Goal: Task Accomplishment & Management: Use online tool/utility

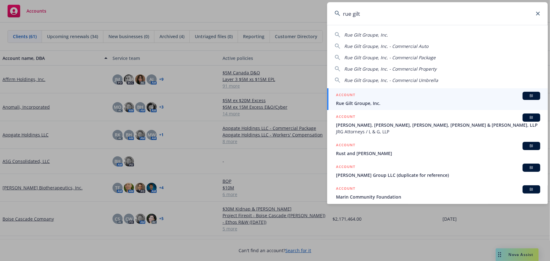
type input "rue gilt"
click at [392, 102] on span "Rue Gilt Groupe, Inc." at bounding box center [438, 103] width 204 height 7
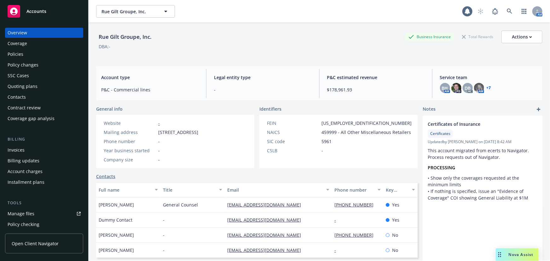
click at [33, 89] on div "Quoting plans" at bounding box center [23, 86] width 30 height 10
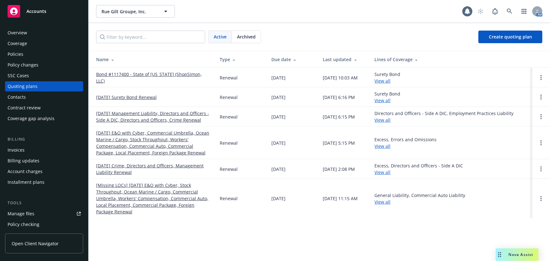
click at [170, 119] on link "10/31/25 Management Liability, Directors and Officers - Side A DIC, Directors a…" at bounding box center [152, 116] width 113 height 13
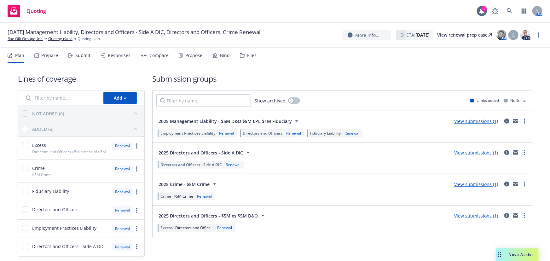
click at [247, 60] on div "Files" at bounding box center [248, 55] width 17 height 15
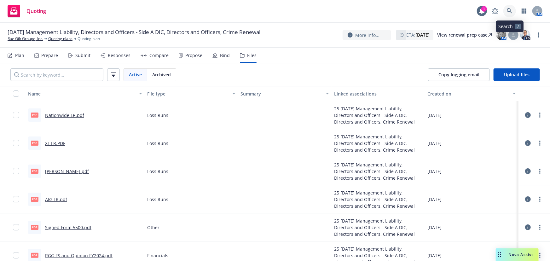
click at [511, 9] on icon at bounding box center [510, 11] width 6 height 6
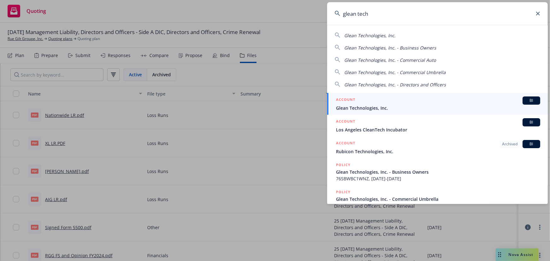
type input "glean tech"
click at [372, 105] on span "Glean Technologies, Inc." at bounding box center [438, 108] width 204 height 7
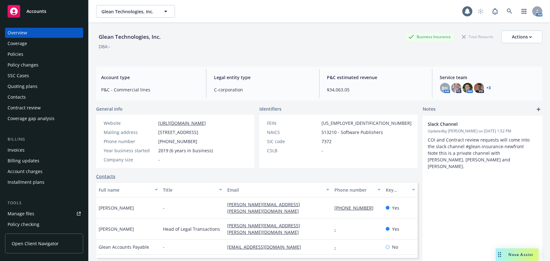
click at [41, 85] on div "Quoting plans" at bounding box center [44, 86] width 73 height 10
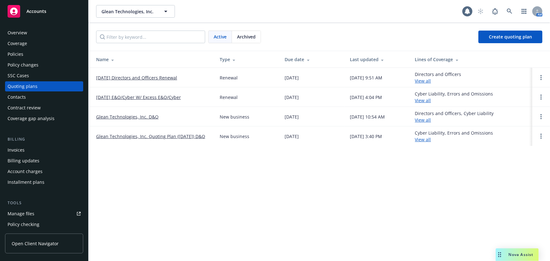
click at [161, 76] on link "10/01/25 Directors and Officers Renewal" at bounding box center [136, 77] width 81 height 7
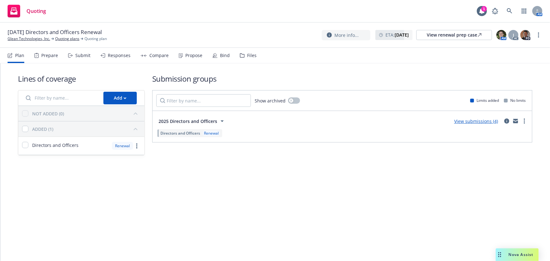
drag, startPoint x: 89, startPoint y: 63, endPoint x: 83, endPoint y: 57, distance: 7.4
click at [89, 63] on div "Submit" at bounding box center [79, 55] width 22 height 15
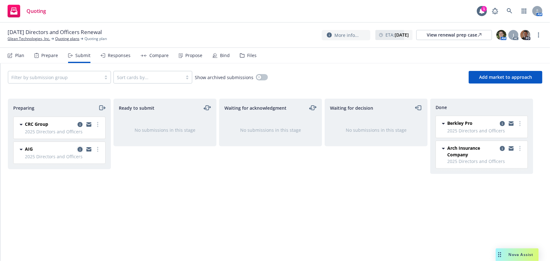
click at [80, 151] on icon "copy logging email" at bounding box center [79, 149] width 5 height 5
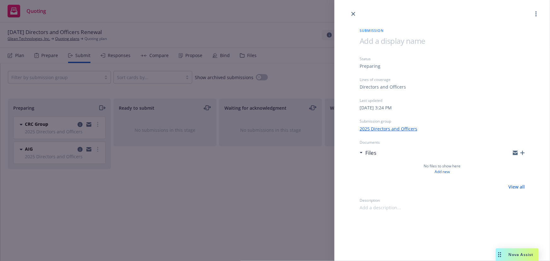
click at [214, 180] on div "Submission Status Preparing Lines of coverage Directors and Officers Last updat…" at bounding box center [275, 130] width 550 height 261
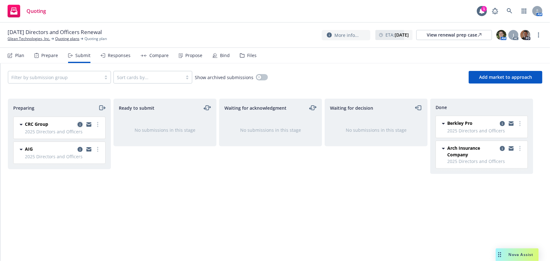
click at [80, 123] on icon "copy logging email" at bounding box center [79, 124] width 5 height 5
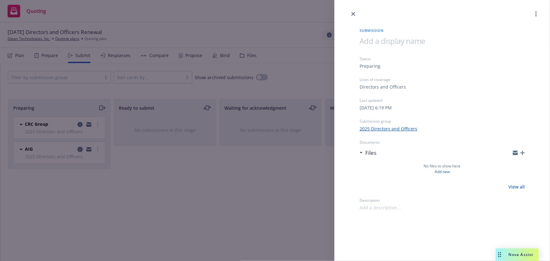
drag, startPoint x: 192, startPoint y: 167, endPoint x: 76, endPoint y: 147, distance: 117.3
click at [191, 167] on div "Submission Status Preparing Lines of coverage Directors and Officers Last updat…" at bounding box center [275, 130] width 550 height 261
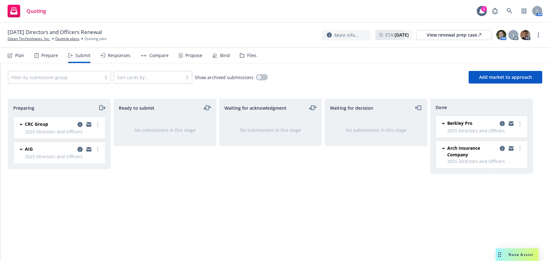
click at [82, 149] on icon "copy logging email" at bounding box center [79, 149] width 5 height 5
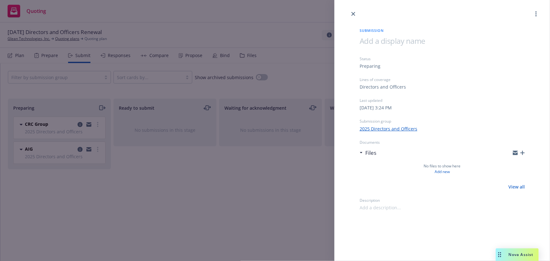
click at [183, 163] on div "Submission Status Preparing Lines of coverage Directors and Officers Last updat…" at bounding box center [275, 130] width 550 height 261
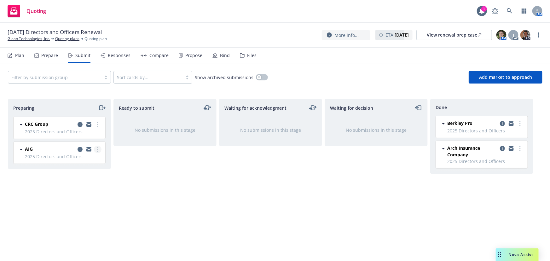
click at [101, 149] on link "more" at bounding box center [98, 150] width 8 height 8
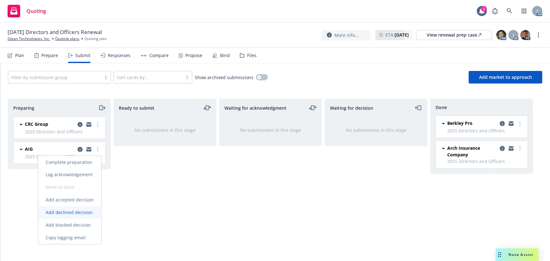
click at [73, 214] on span "Add declined decision" at bounding box center [69, 212] width 62 height 6
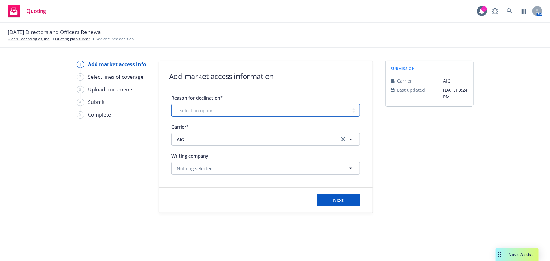
click at [287, 110] on select "-- select an option -- Cannot compete with other markets Carrier non-renewed Ca…" at bounding box center [265, 110] width 188 height 13
select select "OTHER"
click at [171, 104] on select "-- select an option -- Cannot compete with other markets Carrier non-renewed Ca…" at bounding box center [265, 110] width 188 height 13
click at [354, 196] on button "Next" at bounding box center [338, 200] width 43 height 13
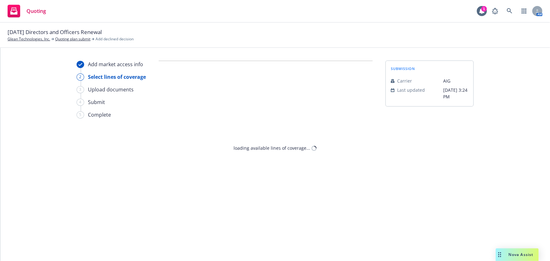
select select "OTHER"
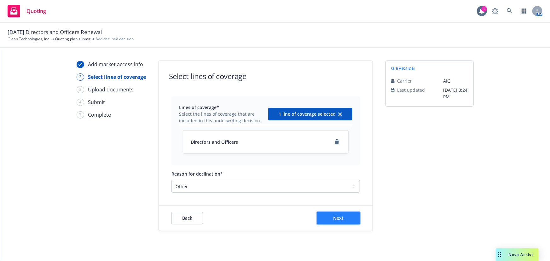
click at [336, 219] on span "Next" at bounding box center [338, 218] width 10 height 6
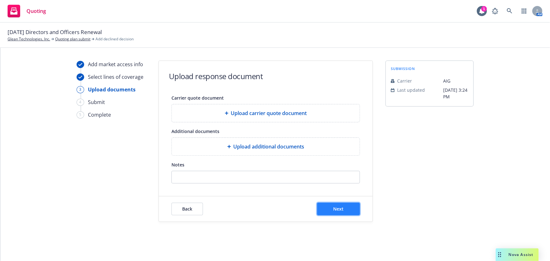
click at [344, 207] on button "Next" at bounding box center [338, 209] width 43 height 13
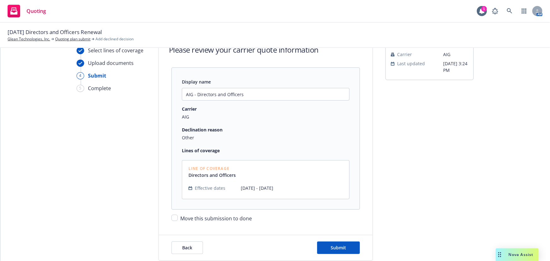
scroll to position [38, 0]
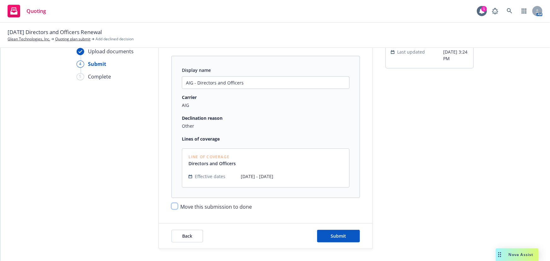
click at [171, 206] on input "Move this submission to done" at bounding box center [174, 206] width 6 height 6
checkbox input "true"
click at [346, 234] on button "Submit" at bounding box center [338, 236] width 43 height 13
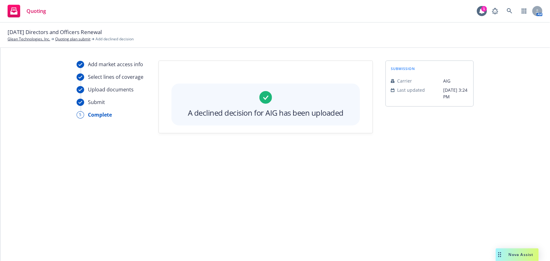
scroll to position [0, 0]
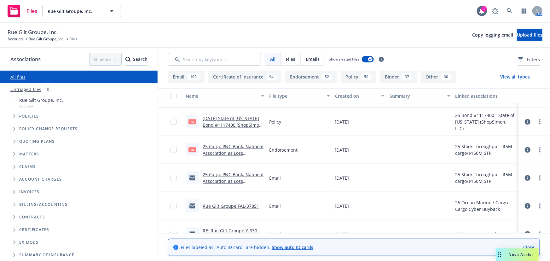
scroll to position [802, 0]
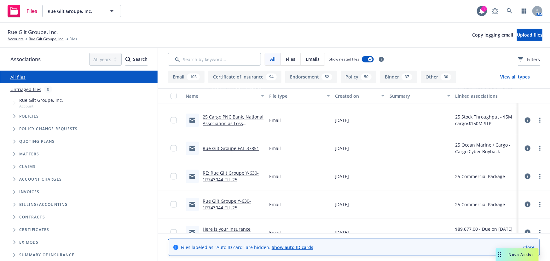
click at [523, 76] on button "View all types" at bounding box center [515, 77] width 50 height 13
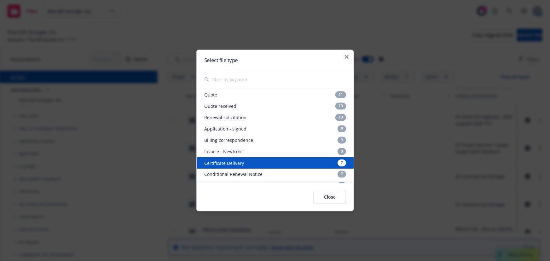
scroll to position [143, 0]
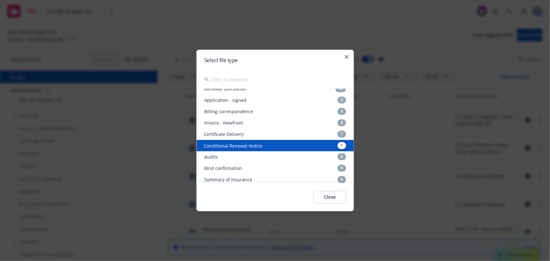
click at [279, 145] on div "Conditional Renewal Notice 7" at bounding box center [275, 145] width 157 height 11
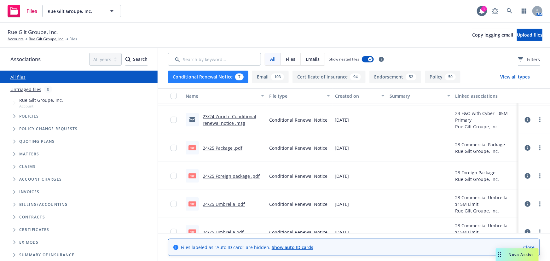
scroll to position [0, 0]
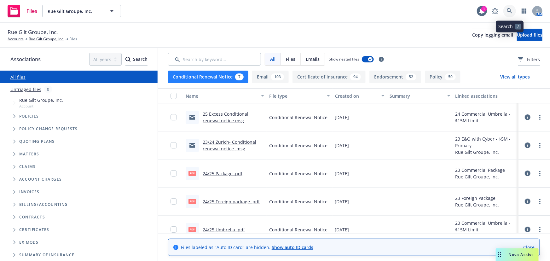
click at [508, 11] on icon at bounding box center [510, 11] width 6 height 6
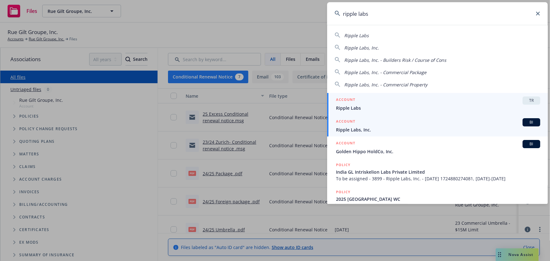
type input "ripple labs"
click at [475, 127] on span "Ripple Labs, Inc." at bounding box center [438, 129] width 204 height 7
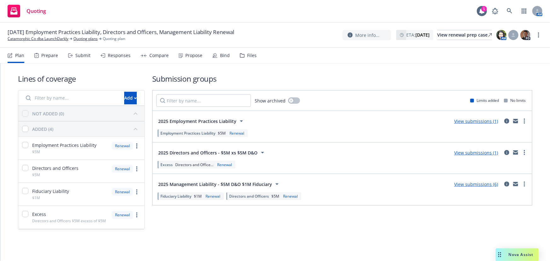
click at [123, 57] on div "Responses" at bounding box center [119, 55] width 23 height 5
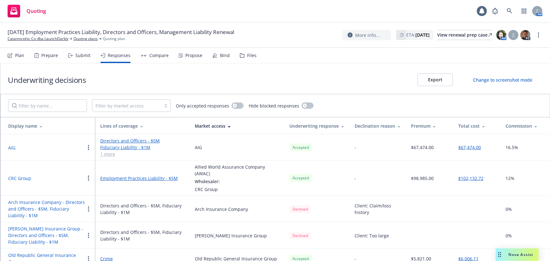
click at [471, 126] on div "Total cost" at bounding box center [476, 126] width 37 height 7
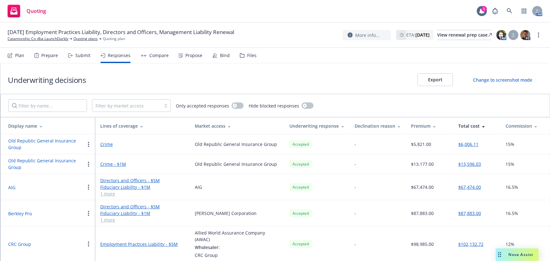
click at [82, 55] on div "Submit" at bounding box center [82, 55] width 15 height 5
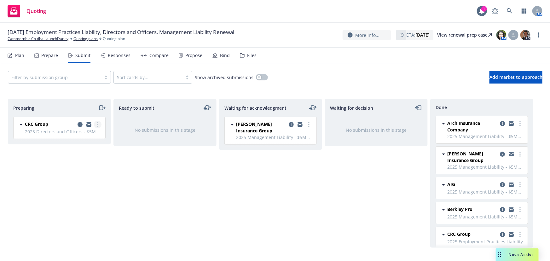
click at [98, 124] on circle "more" at bounding box center [97, 124] width 1 height 1
click at [79, 174] on span "Add accepted decision" at bounding box center [69, 175] width 63 height 6
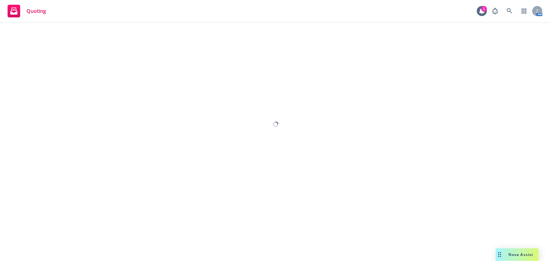
select select "12"
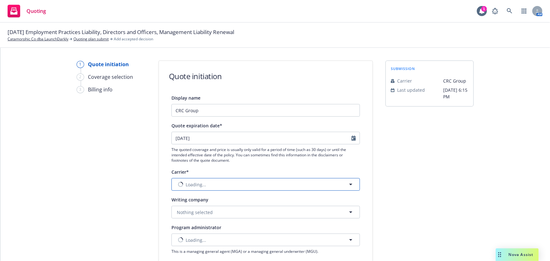
click at [270, 184] on button "Loading..." at bounding box center [265, 184] width 188 height 13
type input "allied worl"
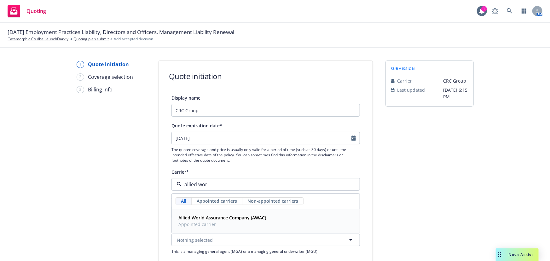
click at [283, 224] on div "Allied World Assurance Company (AWAC) Appointed carrier" at bounding box center [266, 221] width 180 height 16
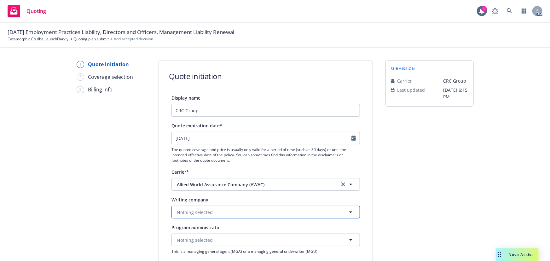
click at [247, 209] on button "Nothing selected" at bounding box center [265, 212] width 188 height 13
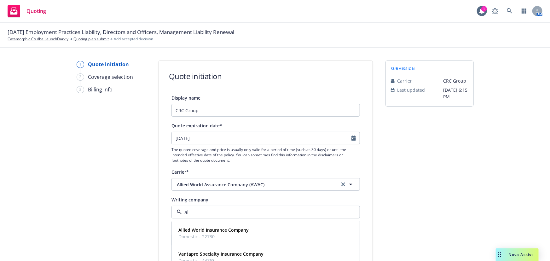
type input "all"
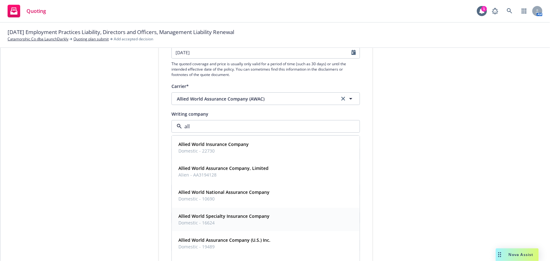
click at [234, 218] on strong "Allied World Specialty Insurance Company" at bounding box center [223, 216] width 91 height 6
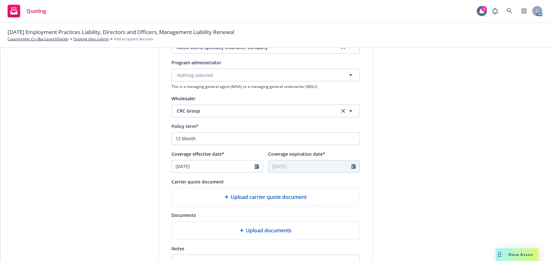
scroll to position [229, 0]
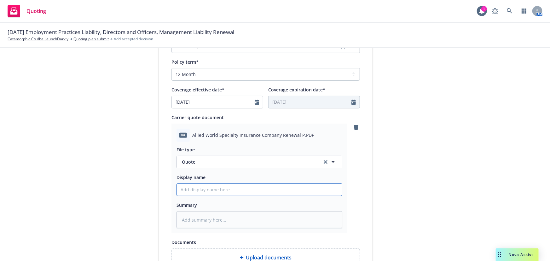
click at [237, 192] on input "Display name" at bounding box center [259, 190] width 165 height 12
type textarea "x"
type input "0"
type textarea "x"
type input "00"
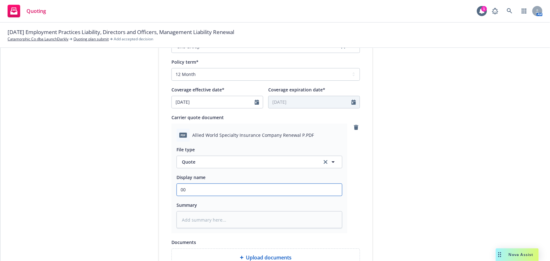
type textarea "x"
type input "0"
type textarea "x"
type input "01"
type textarea "x"
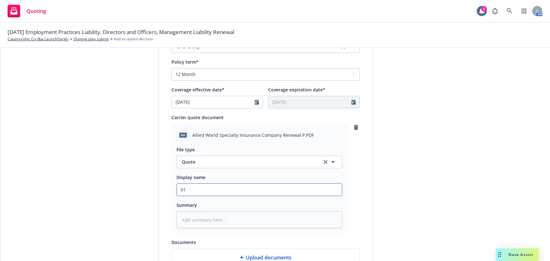
type input "01"
type textarea "x"
type input "01 L"
type textarea "x"
type input "01 La"
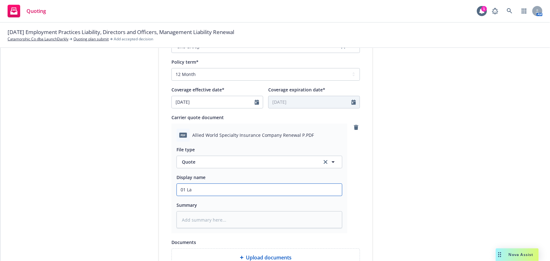
type textarea "x"
type input "01 Lau"
type textarea "x"
type input "01 Laun"
type textarea "x"
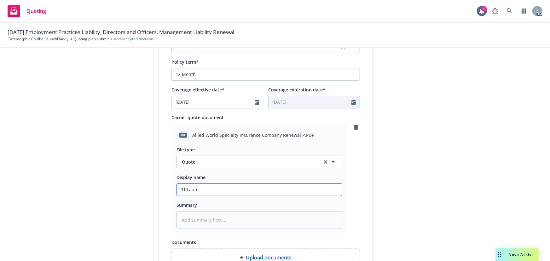
type input "01 Launc"
type textarea "x"
type input "01 Launch"
type textarea "x"
type input "01 LaunchD"
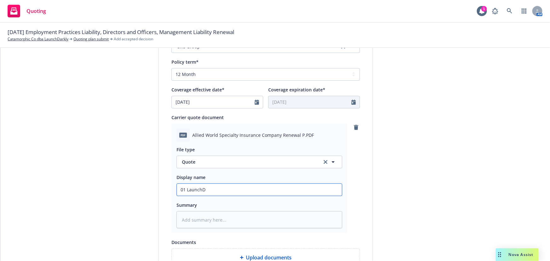
type textarea "x"
type input "01 LaunchDa"
type textarea "x"
type input "01 LaunchDar"
type textarea "x"
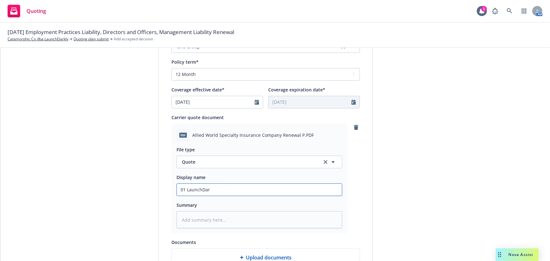
type input "01 LaunchDark"
type textarea "x"
type input "01 LaunchDarkl"
type textarea "x"
type input "01 LaunchDarkly"
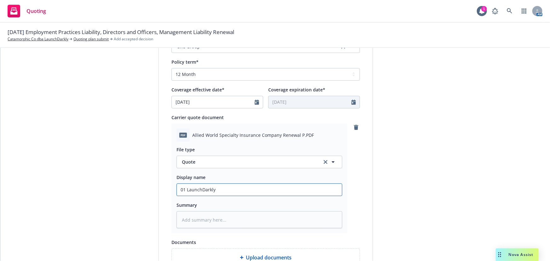
type textarea "x"
type input "01 LaunchDarkly"
type textarea "x"
type input "01 LaunchDarkly A"
type textarea "x"
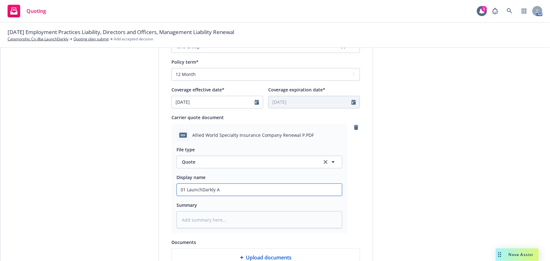
type input "01 LaunchDarkly Al"
type textarea "x"
type input "01 LaunchDarkly All"
type textarea "x"
type input "01 LaunchDarkly Alli"
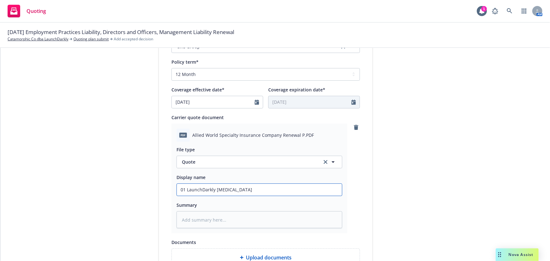
type textarea "x"
type input "01 LaunchDarkly Allie"
type textarea "x"
type input "01 LaunchDarkly Allie d"
type textarea "x"
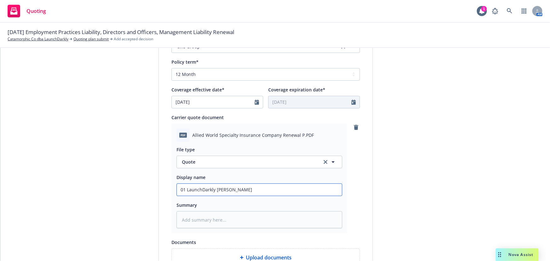
type input "01 LaunchDarkly Allie dWp"
type textarea "x"
type input "01 LaunchDarkly Allie dWpo"
type textarea "x"
type input "01 LaunchDarkly Allie dWp"
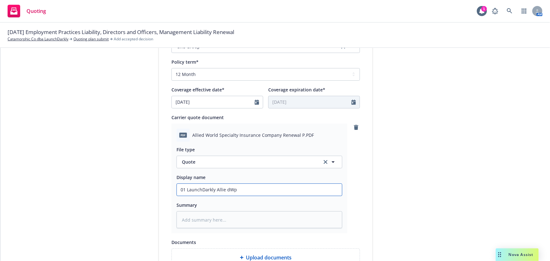
type textarea "x"
type input "01 LaunchDarkly Allie dW"
type textarea "x"
type input "01 LaunchDarkly Allie d"
type textarea "x"
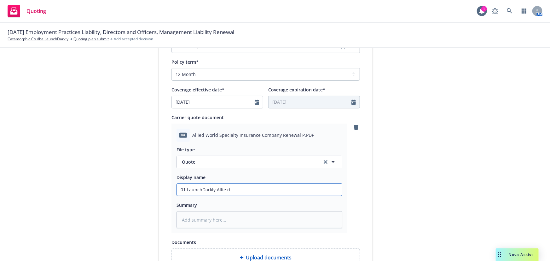
type input "01 LaunchDarkly Allie"
type textarea "x"
type input "01 LaunchDarkly Allie"
type textarea "x"
type input "01 LaunchDarkly Allied"
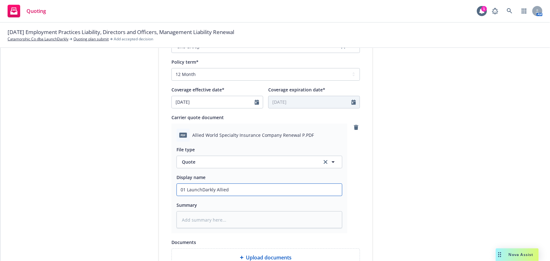
type textarea "x"
type input "01 LaunchDarkly Allied"
type textarea "x"
type input "01 LaunchDarkly Allied W"
type textarea "x"
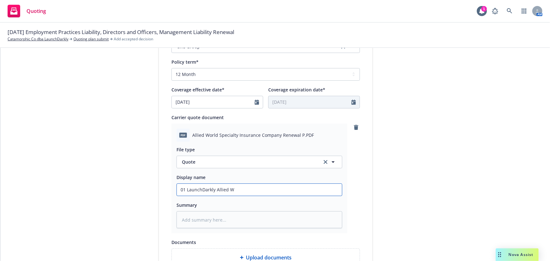
type input "01 LaunchDarkly Allied Wr"
type textarea "x"
type input "01 LaunchDarkly Allied W"
type textarea "x"
type input "01 LaunchDarkly Allied Wo"
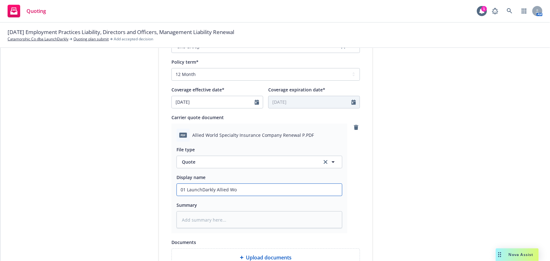
type textarea "x"
type input "01 LaunchDarkly Allied Wor"
type textarea "x"
type input "01 LaunchDarkly Allied Worl"
type textarea "x"
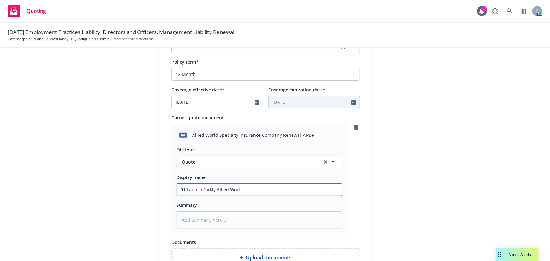
type input "01 LaunchDarkly Allied World"
type textarea "x"
type input "01 LaunchDarkly Allied World"
type textarea "x"
type input "01 LaunchDarkly Allied World $"
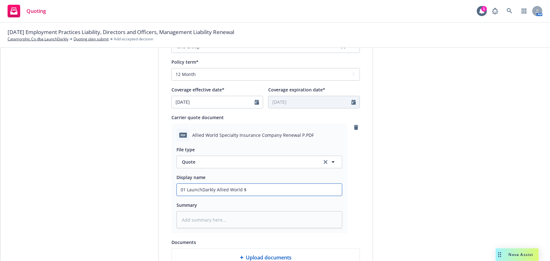
type textarea "x"
type input "01 LaunchDarkly Allied World $5"
type textarea "x"
type input "01 LaunchDarkly Allied World $5M"
type textarea "x"
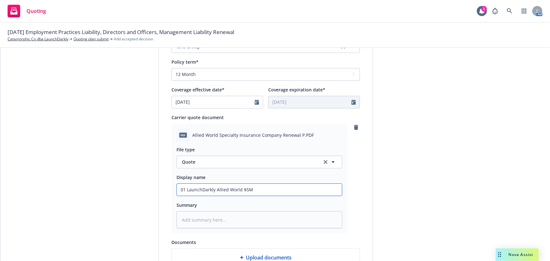
type input "01 LaunchDarkly Allied World $5M"
type textarea "x"
type input "01 LaunchDarkly Allied World $5M x"
type textarea "x"
type input "01 LaunchDarkly Allied World $5M xs"
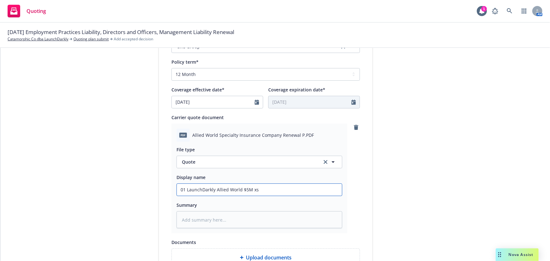
type textarea "x"
type input "01 LaunchDarkly Allied World $5M xs"
type textarea "x"
type input "01 LaunchDarkly Allied World $5M xs $"
type textarea "x"
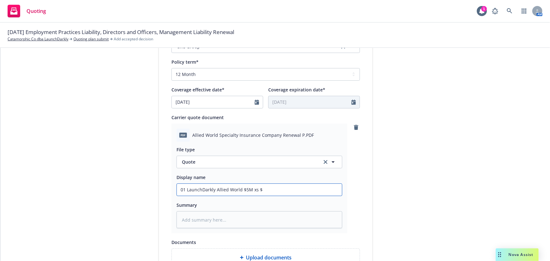
type input "01 LaunchDarkly Allied World $5M xs $5"
type textarea "x"
type input "01 LaunchDarkly Allied World $5M xs $5M"
type textarea "x"
type input "01 LaunchDarkly Allied World $5M xs $5M"
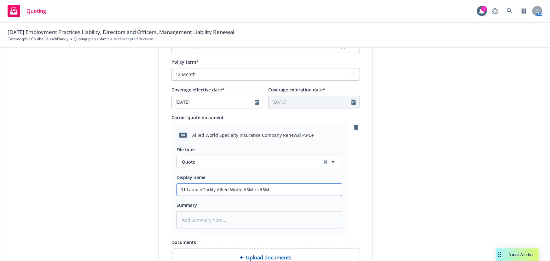
type textarea "x"
type input "01 LaunchDarkly Allied World $5M xs $5M D"
type textarea "x"
type input "01 LaunchDarkly Allied World $5M xs $5M D&"
type textarea "x"
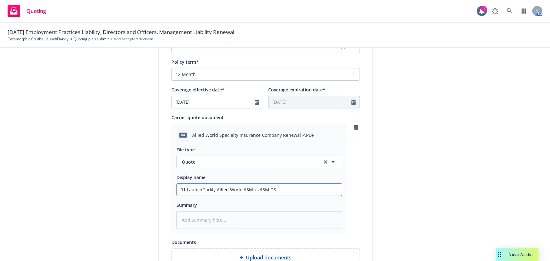
type input "01 LaunchDarkly Allied World $5M xs $5M D&O"
type textarea "x"
type input "01 LaunchDarkly Allied World $5M xs $5M D&O"
type textarea "x"
type input "01 LaunchDarkly Allied World $5M xs $5M D&O Q"
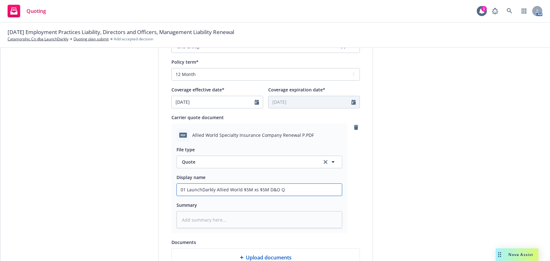
type textarea "x"
type input "01 LaunchDarkly Allied World $5M xs $5M D&O Qu"
type textarea "x"
type input "01 LaunchDarkly Allied World $5M xs $5M D&O Quo"
type textarea "x"
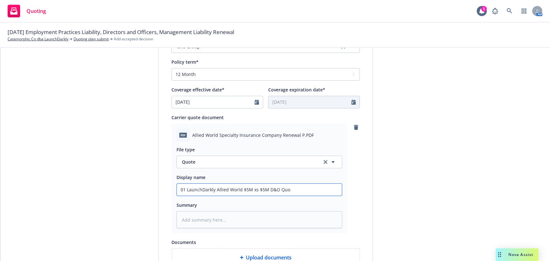
type input "01 LaunchDarkly Allied World $5M xs $5M D&O Quot"
type textarea "x"
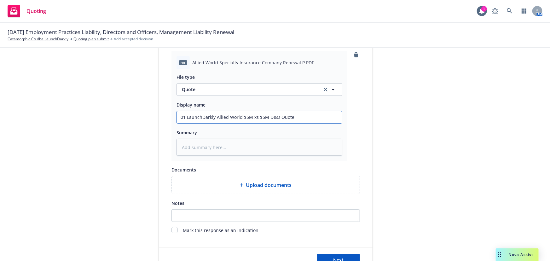
scroll to position [326, 0]
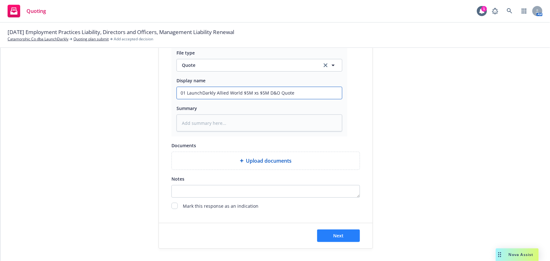
type input "01 LaunchDarkly Allied World $5M xs $5M D&O Quote"
click at [343, 238] on button "Next" at bounding box center [338, 235] width 43 height 13
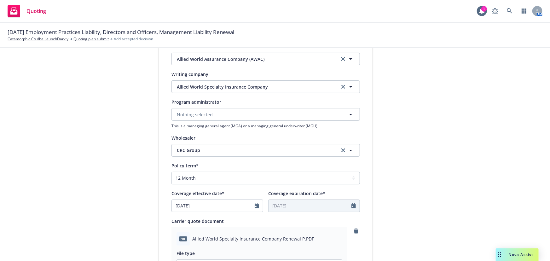
type textarea "x"
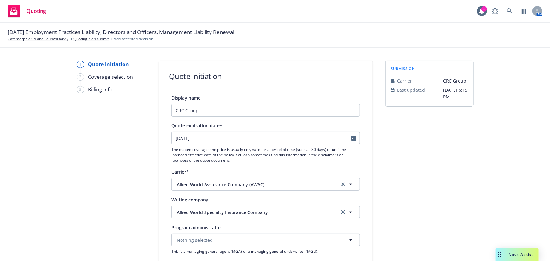
scroll to position [0, 0]
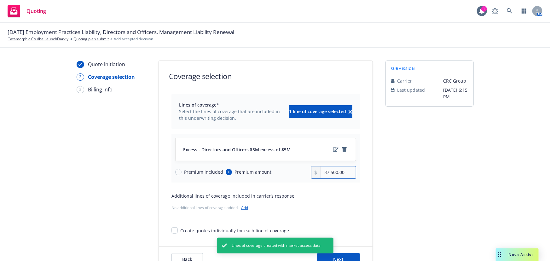
drag, startPoint x: 340, startPoint y: 172, endPoint x: 210, endPoint y: 170, distance: 130.1
click at [210, 170] on div "Premium included Premium amount 37,500.00" at bounding box center [265, 172] width 181 height 13
click at [348, 175] on input "37,500.00" at bounding box center [338, 172] width 35 height 12
drag, startPoint x: 349, startPoint y: 173, endPoint x: 242, endPoint y: 168, distance: 106.6
click at [242, 168] on div "Premium included Premium amount 37,500.00" at bounding box center [265, 172] width 181 height 13
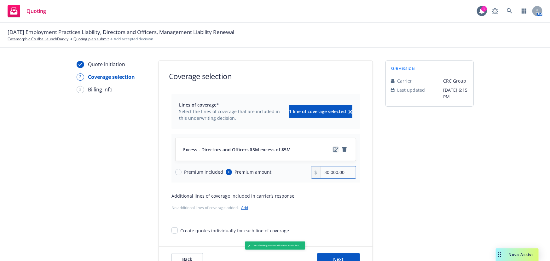
type input "30,000.00"
click at [333, 148] on icon "edit" at bounding box center [335, 149] width 5 height 5
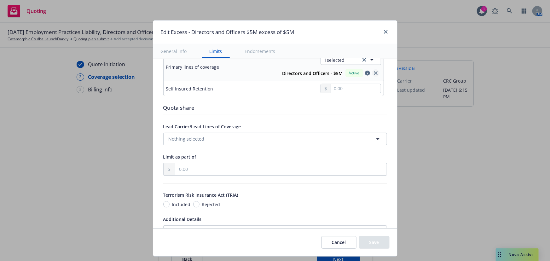
click at [374, 73] on icon "close" at bounding box center [376, 73] width 4 height 4
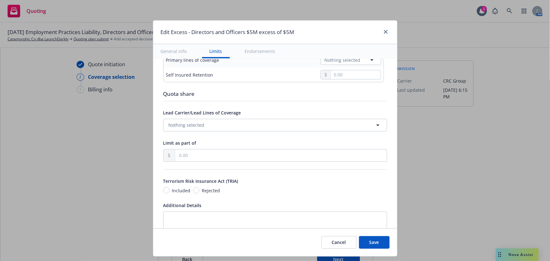
scroll to position [279, 0]
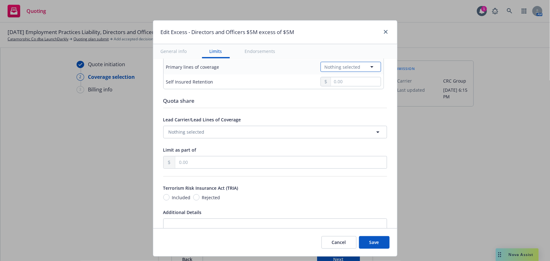
click at [344, 68] on span "Nothing selected" at bounding box center [342, 67] width 36 height 7
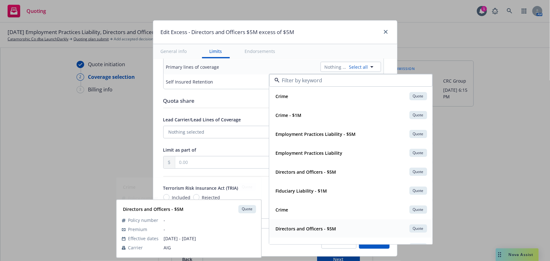
click at [322, 226] on strong "Directors and Officers - $5M" at bounding box center [306, 229] width 60 height 6
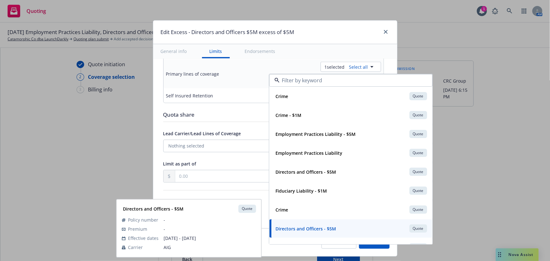
type input "Directors and Officers $5M excess of $5M"
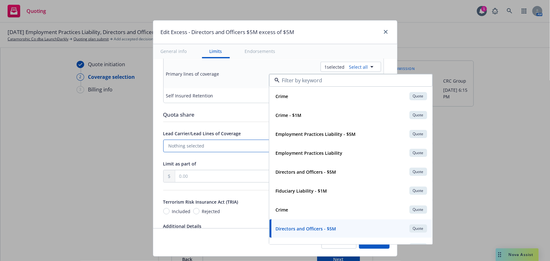
click at [220, 143] on button "Nothing selected" at bounding box center [275, 146] width 224 height 13
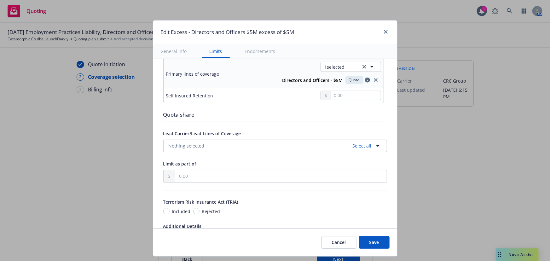
click at [215, 130] on span "Lead Carrier/Lead Lines of Coverage" at bounding box center [202, 133] width 78 height 6
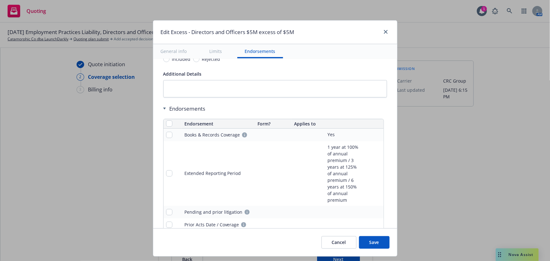
scroll to position [482, 0]
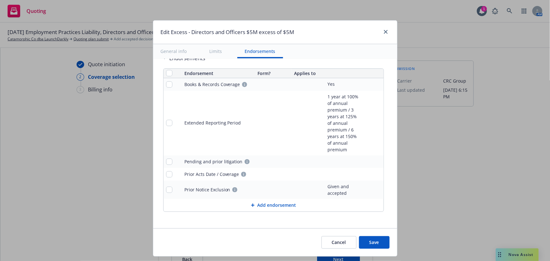
click at [376, 243] on button "Save" at bounding box center [374, 242] width 31 height 13
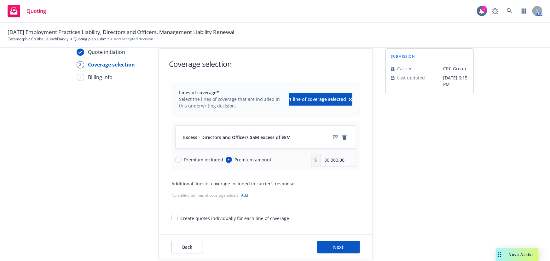
scroll to position [23, 0]
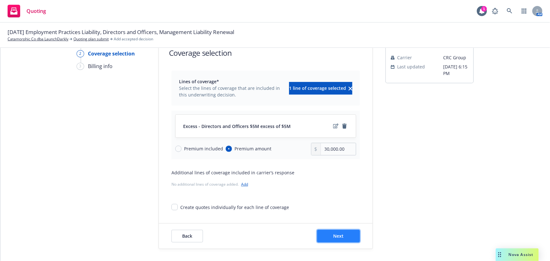
click at [335, 234] on span "Next" at bounding box center [338, 236] width 10 height 6
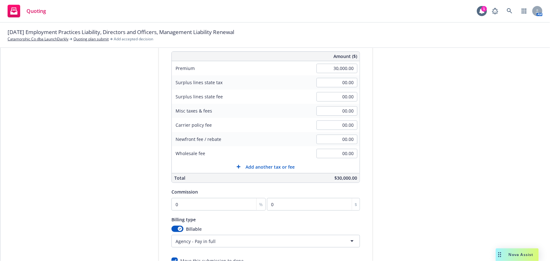
scroll to position [81, 0]
click at [188, 206] on input "0" at bounding box center [218, 204] width 94 height 13
type input "1"
type input "300"
type input "12"
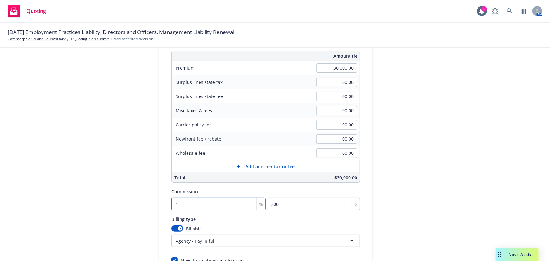
type input "3600"
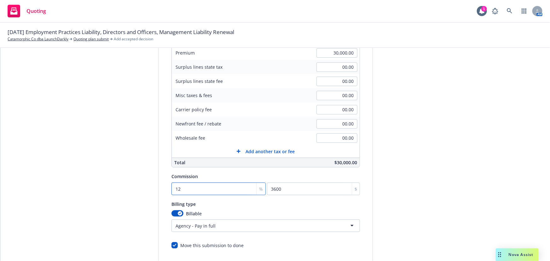
scroll to position [134, 0]
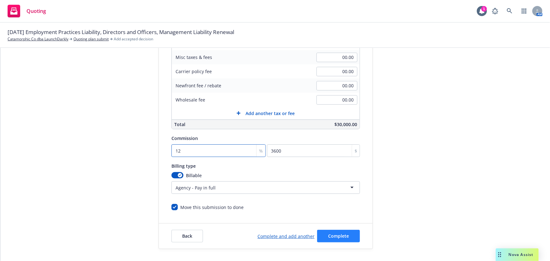
type input "12"
click at [321, 232] on button "Complete" at bounding box center [338, 236] width 43 height 13
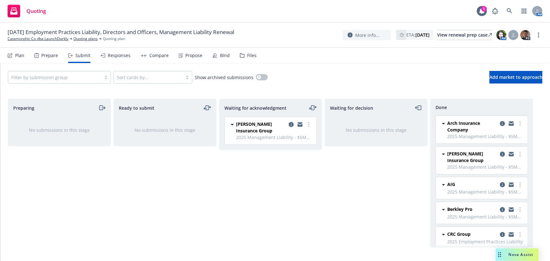
click at [108, 56] on div "Responses" at bounding box center [119, 55] width 23 height 5
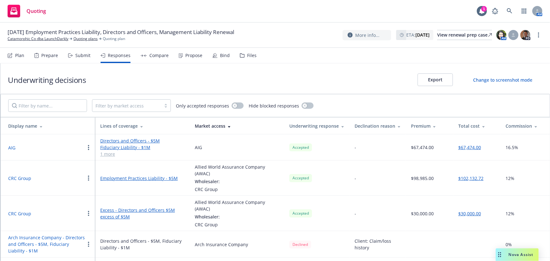
click at [14, 147] on button "AIG" at bounding box center [11, 147] width 7 height 7
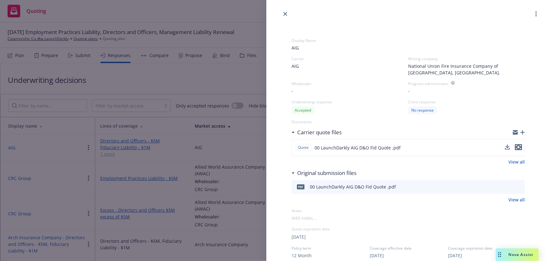
click at [515, 148] on icon "preview file" at bounding box center [518, 147] width 6 height 4
click at [281, 14] on link "close" at bounding box center [285, 14] width 8 height 8
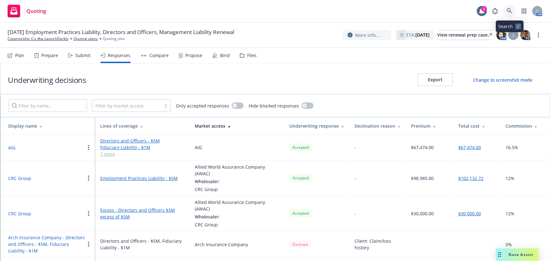
click at [506, 9] on link at bounding box center [509, 11] width 13 height 13
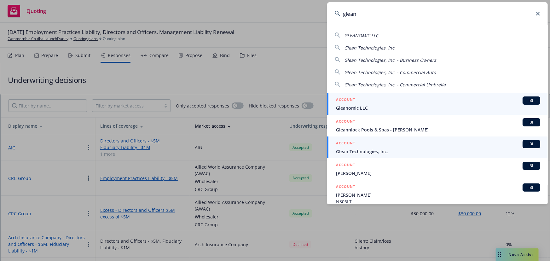
type input "glean"
click at [408, 154] on span "Glean Technologies, Inc." at bounding box center [438, 151] width 204 height 7
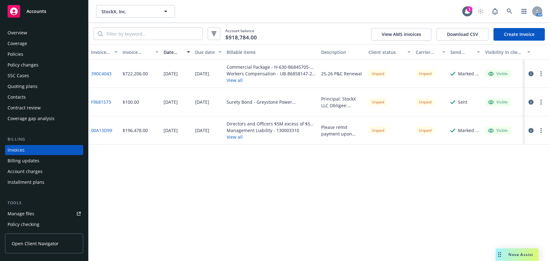
scroll to position [9, 0]
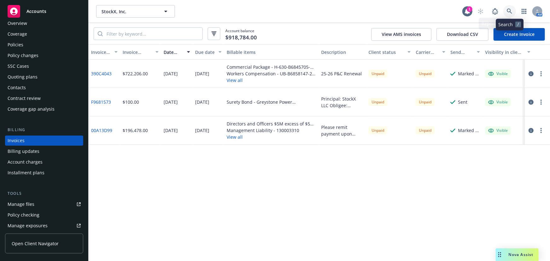
click at [513, 16] on link at bounding box center [509, 11] width 13 height 13
click at [37, 46] on div "Policies" at bounding box center [44, 45] width 73 height 10
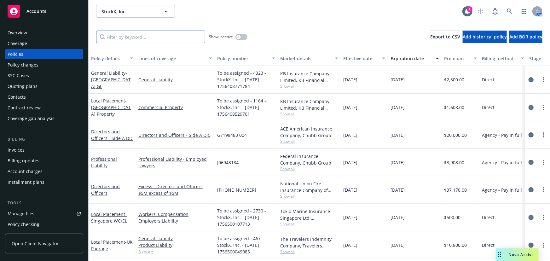
click at [153, 37] on input "Filter by keyword..." at bounding box center [150, 37] width 109 height 13
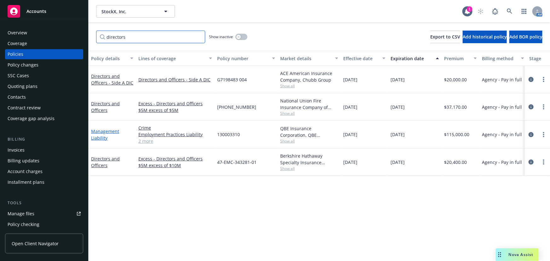
type input "directors"
click at [106, 129] on link "Management Liability" at bounding box center [105, 134] width 28 height 13
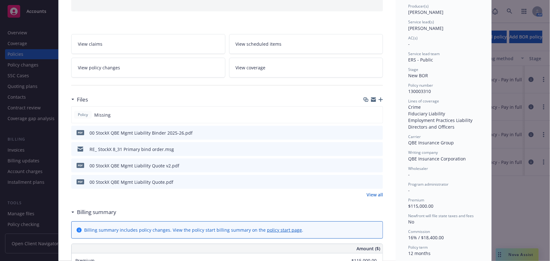
scroll to position [86, 0]
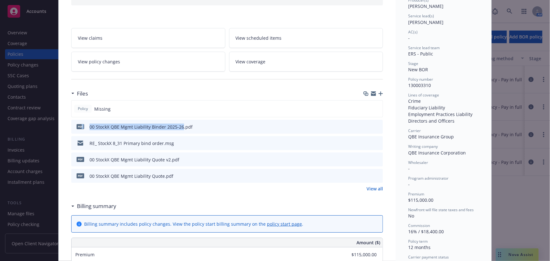
drag, startPoint x: 179, startPoint y: 124, endPoint x: 79, endPoint y: 127, distance: 99.6
click at [79, 127] on div "pdf 00 StockX QBE Mgmt Liability Binder 2025-26.pdf" at bounding box center [133, 126] width 119 height 13
copy div "f 00 StockX QBE Mgmt Liability Binder 2025-26"
click at [379, 93] on icon "button" at bounding box center [380, 93] width 4 height 4
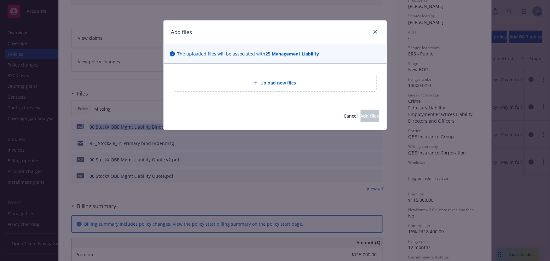
type textarea "x"
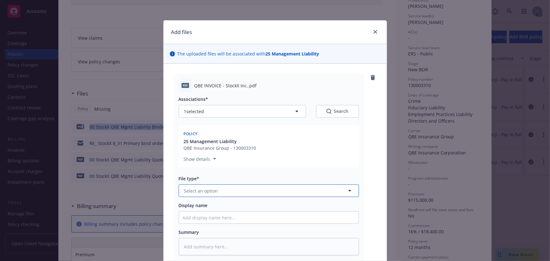
click at [219, 192] on button "Select an option" at bounding box center [269, 190] width 180 height 13
type input "invoice"
click at [279, 223] on div "Invoice - Third Party" at bounding box center [269, 225] width 172 height 9
click at [278, 221] on input "Display name" at bounding box center [269, 217] width 180 height 12
paste input "f 00 StockX QBE Mgmt Liability Binder 2025-26"
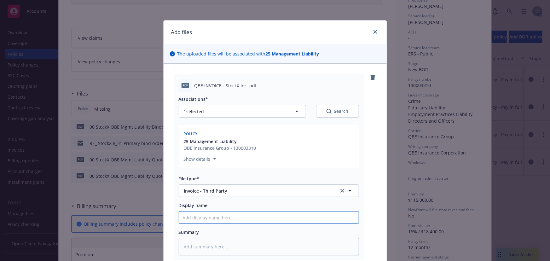
type textarea "x"
type input "f 00 StockX QBE Mgmt Liability Binder 2025-26"
click at [249, 218] on input "f 00 StockX QBE Mgmt Liability Binder 2025-26" at bounding box center [269, 217] width 180 height 12
type textarea "x"
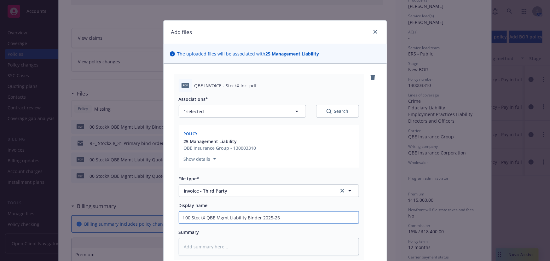
type input "f 00 StockX QBE Mgmt Liability I2025-26"
type textarea "x"
type input "f 00 StockX QBE Mgmt Liability In2025-26"
type textarea "x"
type input "f 00 StockX QBE Mgmt Liability Inv2025-26"
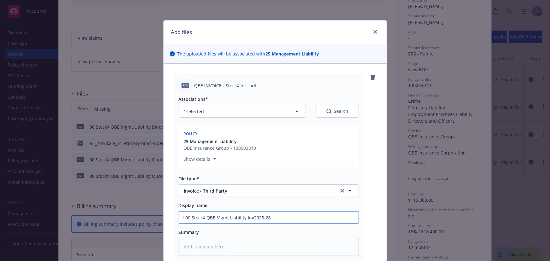
type textarea "x"
type input "f 00 StockX QBE Mgmt Liability Invo2025-26"
type textarea "x"
type input "f 00 StockX QBE Mgmt Liability Invoic2025-26"
type textarea "x"
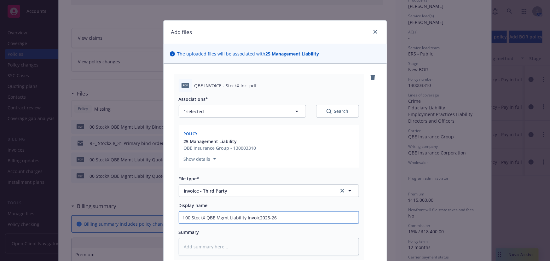
type input "f 00 StockX QBE Mgmt Liability Invoice2025-26"
type textarea "x"
type input "f 00 StockX QBE Mgmt Liability Invoice 2025-26"
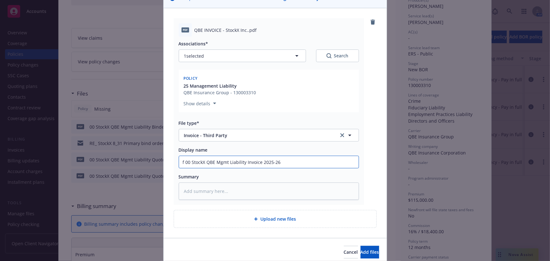
scroll to position [81, 0]
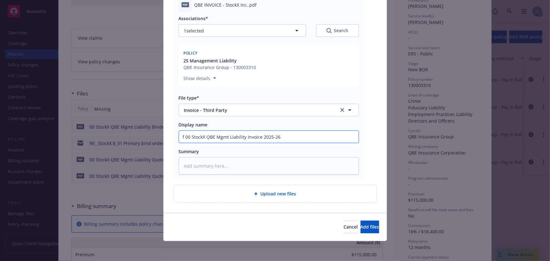
drag, startPoint x: 184, startPoint y: 136, endPoint x: 172, endPoint y: 135, distance: 11.4
click at [174, 135] on div "pdf QBE INVOICE - StockX Inc..pdf Associations* 1 selected Search Policy 25 Man…" at bounding box center [269, 86] width 190 height 186
type textarea "x"
type input "00 StockX QBE Mgmt Liability Invoice 2025-26"
click at [360, 227] on span "Add files" at bounding box center [369, 227] width 19 height 6
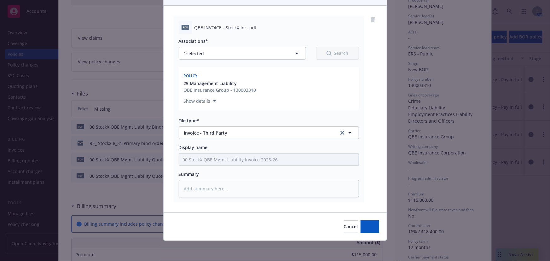
scroll to position [58, 0]
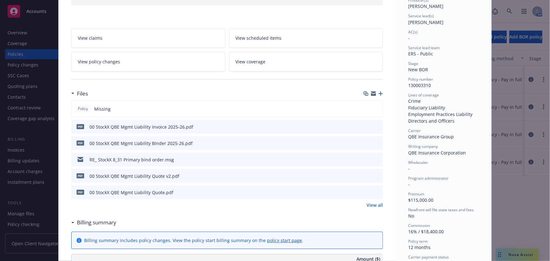
click at [364, 175] on icon "download file" at bounding box center [366, 175] width 5 height 5
click at [378, 94] on icon "button" at bounding box center [380, 93] width 4 height 4
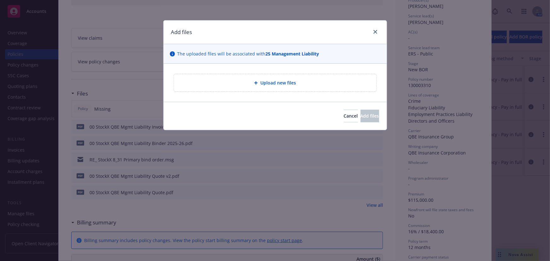
type textarea "x"
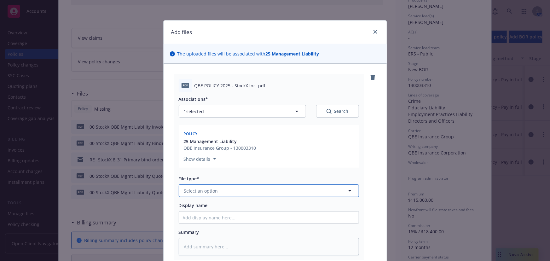
click at [223, 187] on button "Select an option" at bounding box center [269, 190] width 180 height 13
type input "poli"
click at [227, 206] on div "Policy" at bounding box center [269, 208] width 172 height 9
type textarea "x"
click at [233, 194] on button "Policy" at bounding box center [269, 190] width 180 height 13
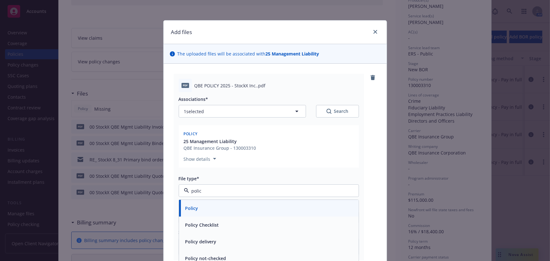
type input "policy"
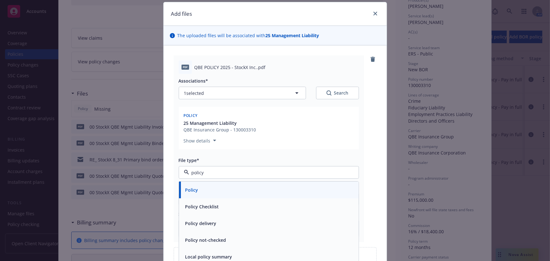
scroll to position [28, 0]
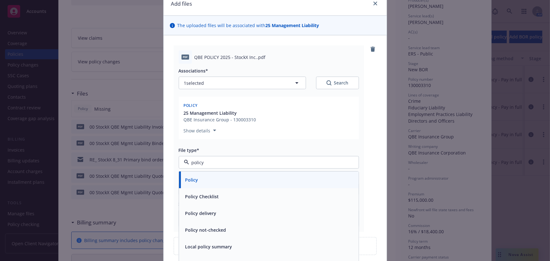
click at [261, 229] on div "Policy not-checked" at bounding box center [269, 230] width 172 height 9
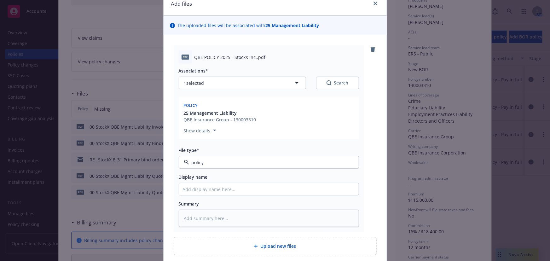
type textarea "x"
click at [235, 189] on input "Display name" at bounding box center [269, 189] width 180 height 12
type input "0"
type textarea "x"
type input "00"
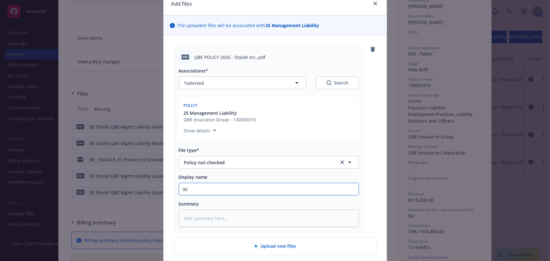
type textarea "x"
type input "00"
type textarea "x"
type input "00 S"
type textarea "x"
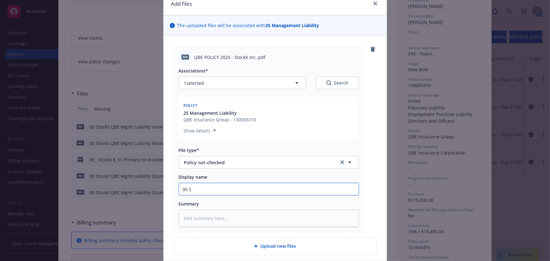
type input "00 St"
type textarea "x"
type input "00 Sto"
type textarea "x"
type input "00 Stoc"
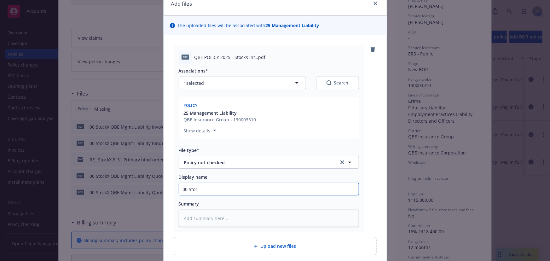
type textarea "x"
type input "00 Stock"
type textarea "x"
type input "00 StockX"
type textarea "x"
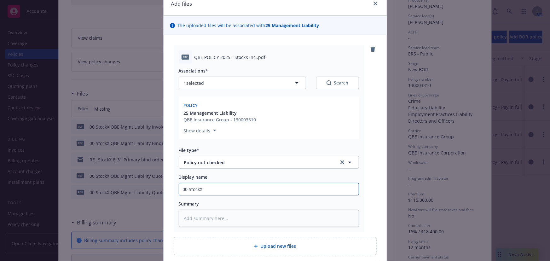
type input "00 StockX"
type textarea "x"
type input "00 StockX Q"
type textarea "x"
type input "00 StockX QB"
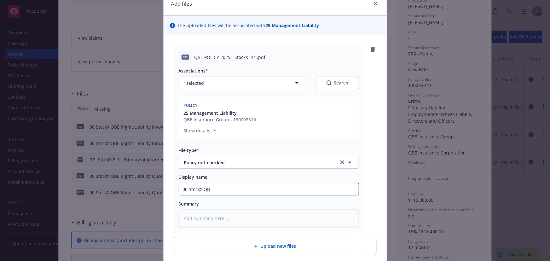
type textarea "x"
type input "00 StockX QBE"
type textarea "x"
type input "00 StockX QBE"
type textarea "x"
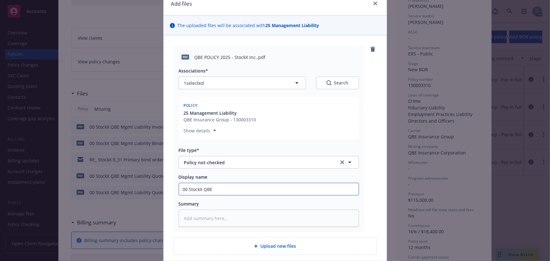
type input "00 StockX QBE M"
type textarea "x"
type input "00 StockX QBE Mg"
type textarea "x"
type input "00 StockX QBE Mgm"
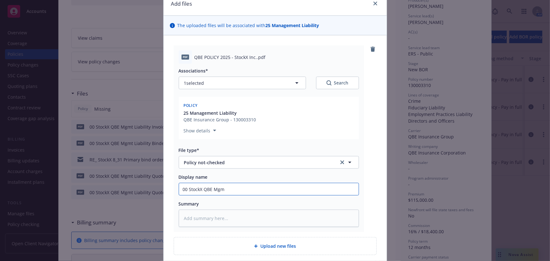
type textarea "x"
type input "00 StockX QBE Mgmt"
type textarea "x"
type input "00 StockX QBE Mgmt"
type textarea "x"
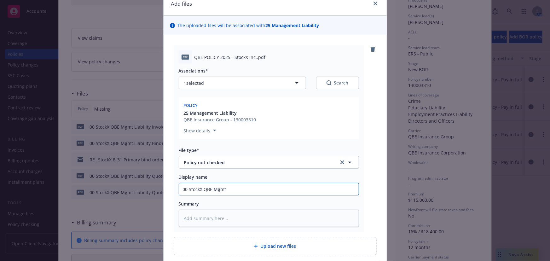
type input "00 StockX QBE Mgmt L"
type textarea "x"
type input "00 StockX QBE Mgmt Li"
type textarea "x"
type input "00 StockX QBE Mgmt Liab"
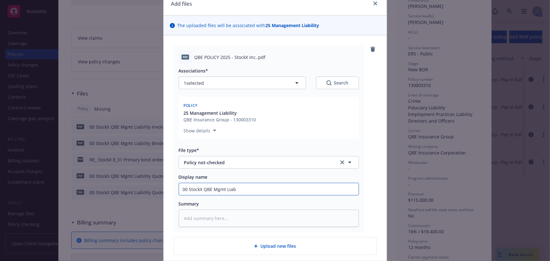
type textarea "x"
type input "00 StockX QBE Mgmt Liabi"
type textarea "x"
type input "00 StockX QBE Mgmt Liabil"
type textarea "x"
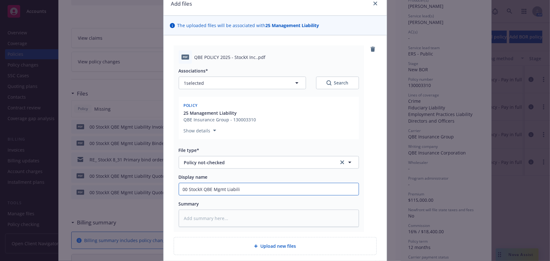
type input "00 StockX QBE Mgmt Liabilit"
type textarea "x"
type input "00 StockX QBE Mgmt Liability"
type textarea "x"
type input "00 StockX QBE Mgmt Liability"
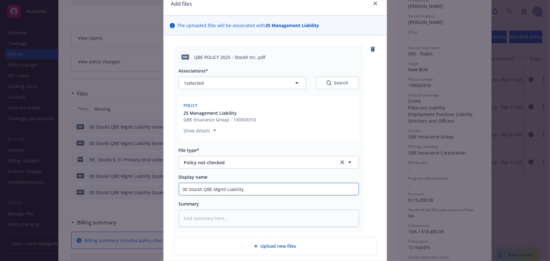
type textarea "x"
type input "00 StockX QBE Mgmt Liability P"
type textarea "x"
type input "00 StockX QBE Mgmt Liability Po"
type textarea "x"
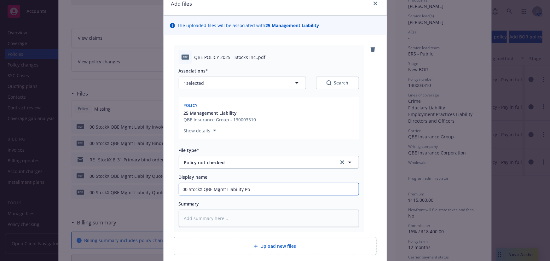
type input "00 StockX QBE Mgmt Liability Pol"
type textarea "x"
type input "00 StockX QBE Mgmt Liability Poli"
type textarea "x"
type input "00 StockX QBE Mgmt Liability Polic"
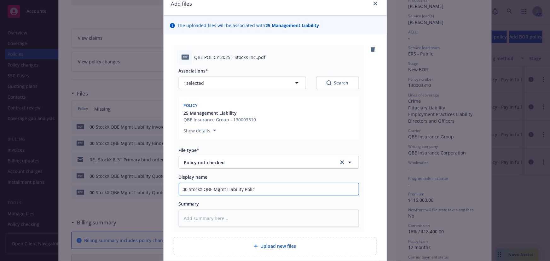
type textarea "x"
type input "00 StockX QBE Mgmt Liability Policy"
type textarea "x"
type input "00 StockX QBE Mgmt Liability Policy"
type textarea "x"
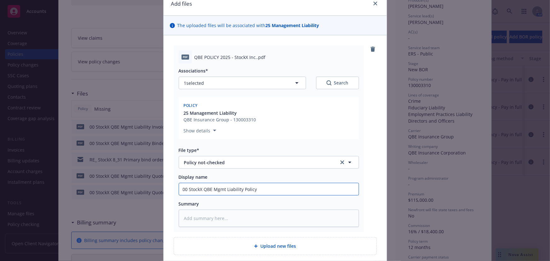
type input "00 StockX QBE Mgmt Liability Policy 2"
type textarea "x"
type input "00 StockX QBE Mgmt Liability Policy 202"
type textarea "x"
type input "00 StockX QBE Mgmt Liability Policy 2025"
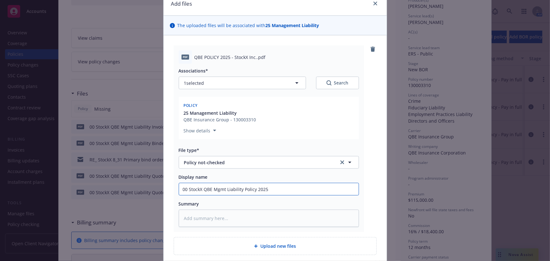
type textarea "x"
type input "00 StockX QBE Mgmt Liability Policy 2025-"
type textarea "x"
type input "00 StockX QBE Mgmt Liability Policy 2025-2"
type textarea "x"
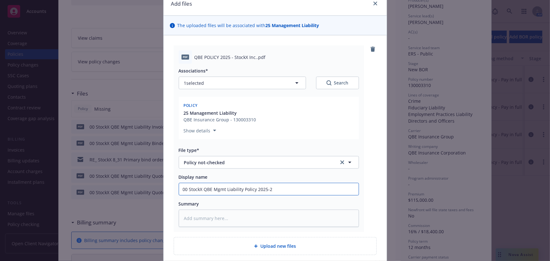
type input "00 StockX QBE Mgmt Liability Policy 2025-26"
type textarea "x"
type input "00 StockX QBE Mgmt Liability Policy 2025-26"
type textarea "x"
type input "00 StockX QBE Mgmt Liability Policy 2025-26 ("
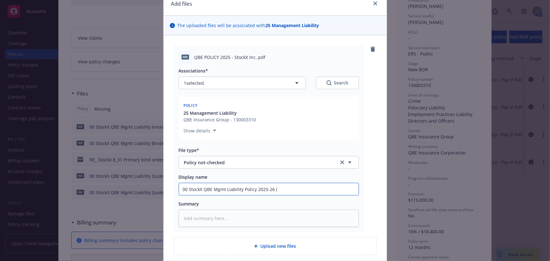
type textarea "x"
type input "00 StockX QBE Mgmt Liability Policy 2025-26 (P"
type textarea "x"
type input "00 StockX QBE Mgmt Liability Policy 2025-26 (Pe"
type textarea "x"
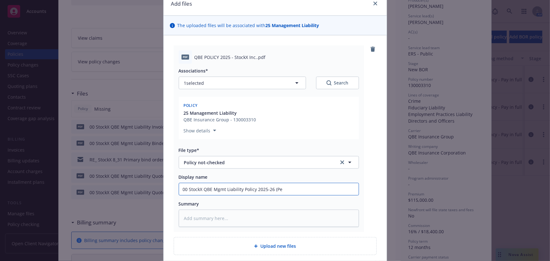
type input "00 StockX QBE Mgmt Liability Policy 2025-26 (Pen"
type textarea "x"
type input "00 StockX QBE Mgmt Liability Policy 2025-26 (Pend"
type textarea "x"
type input "00 StockX QBE Mgmt Liability Policy 2025-26 (Pendi"
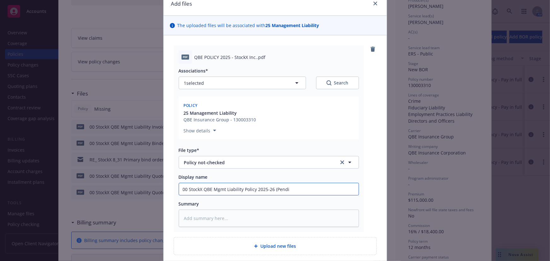
type textarea "x"
type input "00 StockX QBE Mgmt Liability Policy 2025-26 (Pending"
type textarea "x"
type input "00 StockX QBE Mgmt Liability Policy 2025-26 (Pending"
type textarea "x"
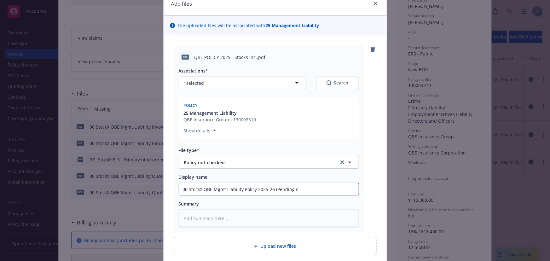
type input "00 StockX QBE Mgmt Liability Policy 2025-26 (Pending co"
type textarea "x"
type input "00 StockX QBE Mgmt Liability Policy 2025-26 (Pending cor"
type textarea "x"
type input "00 StockX QBE Mgmt Liability Policy 2025-26 (Pending corr"
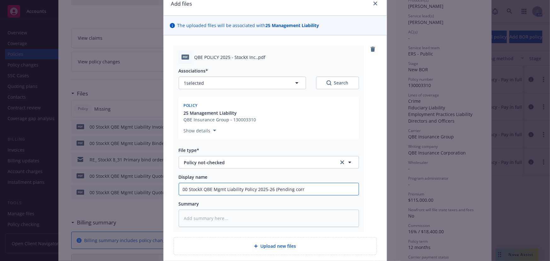
type textarea "x"
type input "00 StockX QBE Mgmt Liability Policy 2025-26 (Pending corre"
type textarea "x"
type input "00 StockX QBE Mgmt Liability Policy 2025-26 (Pending correc"
type textarea "x"
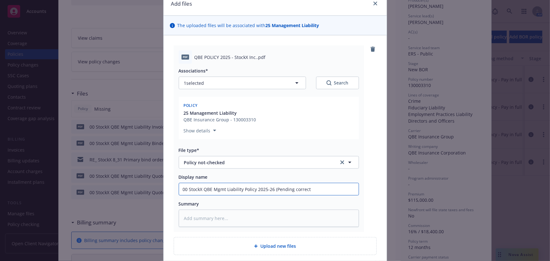
type input "00 StockX QBE Mgmt Liability Policy 2025-26 (Pending correcti"
type textarea "x"
type input "00 StockX QBE Mgmt Liability Policy 2025-26 (Pending correctio"
type textarea "x"
type input "00 StockX QBE Mgmt Liability Policy 2025-26 (Pending correction"
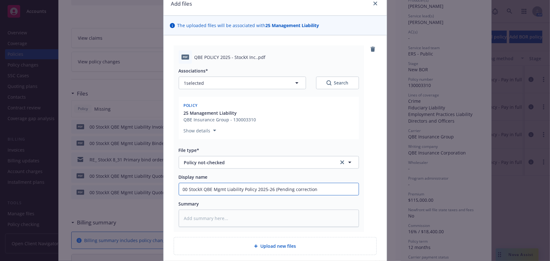
type textarea "x"
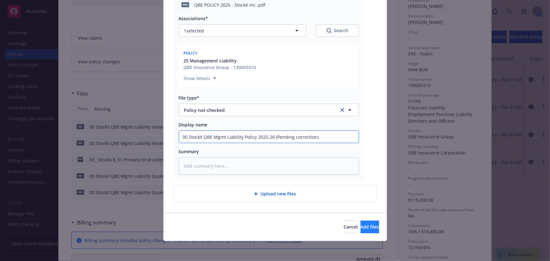
type input "00 StockX QBE Mgmt Liability Policy 2025-26 (Pending correction)"
click at [370, 229] on button "Add files" at bounding box center [369, 227] width 19 height 13
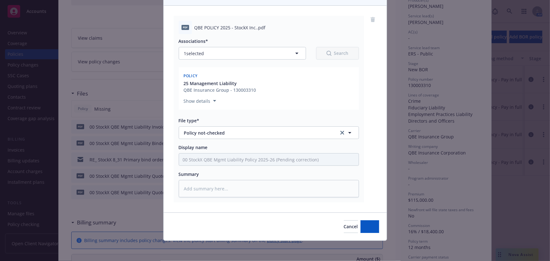
scroll to position [58, 0]
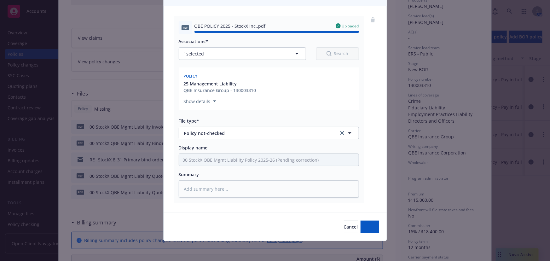
type textarea "x"
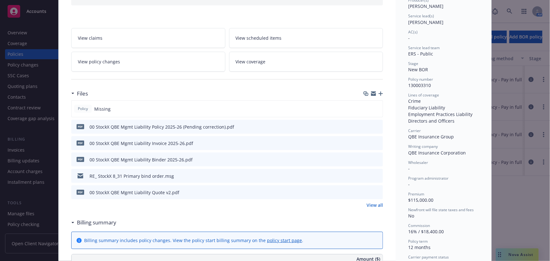
click at [42, 116] on div "Policy Management Liability Add internal notes here... View claims View schedul…" at bounding box center [275, 130] width 550 height 261
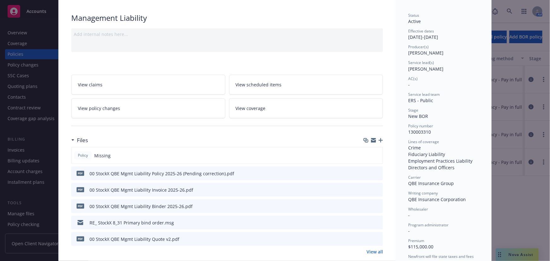
scroll to position [0, 0]
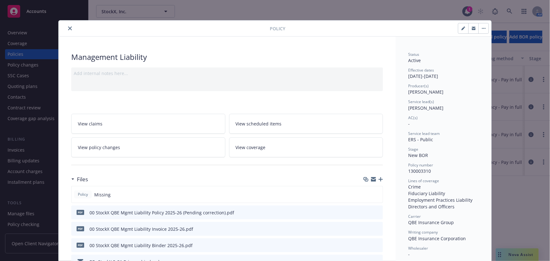
click at [66, 32] on button "close" at bounding box center [70, 29] width 8 height 8
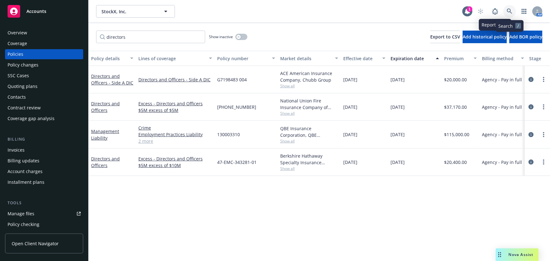
click at [507, 13] on icon at bounding box center [510, 12] width 6 height 6
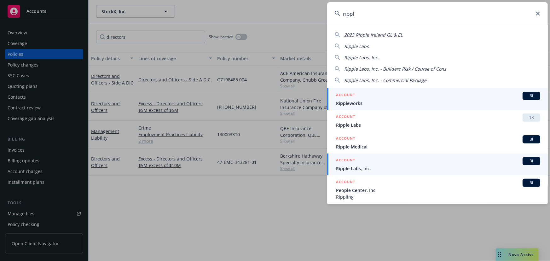
type input "rippl"
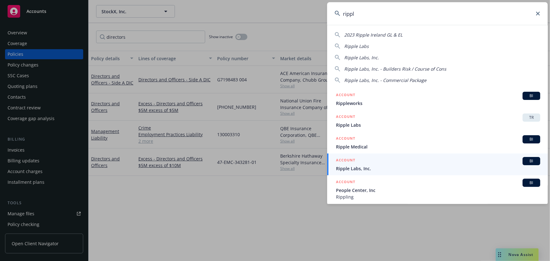
click at [434, 160] on div "ACCOUNT BI" at bounding box center [438, 161] width 204 height 8
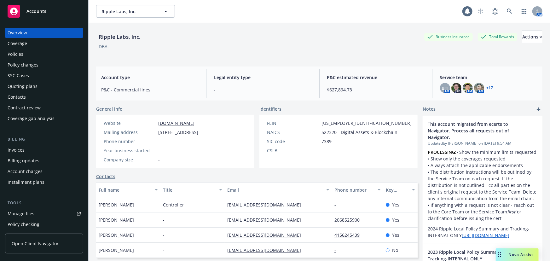
click at [66, 53] on div "Policies" at bounding box center [44, 54] width 73 height 10
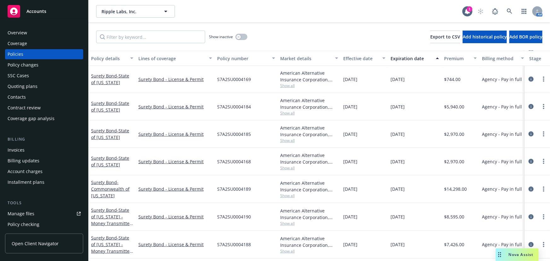
scroll to position [258, 0]
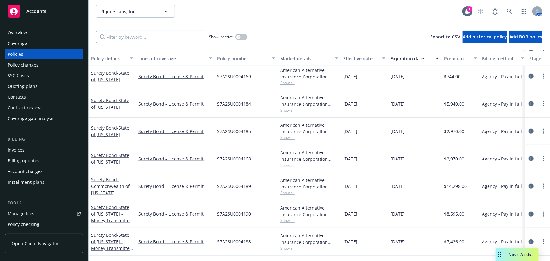
click at [188, 42] on input "Filter by keyword..." at bounding box center [150, 37] width 109 height 13
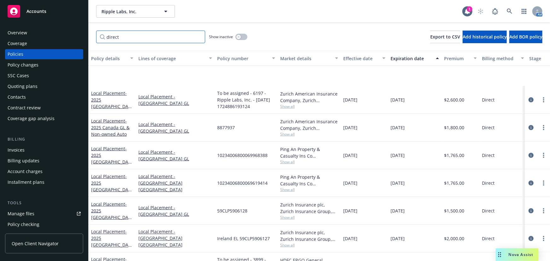
scroll to position [533, 0]
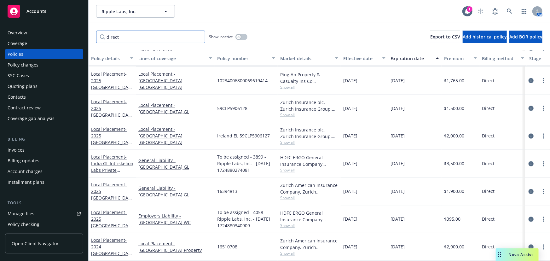
type input "direct"
